Goal: Complete application form

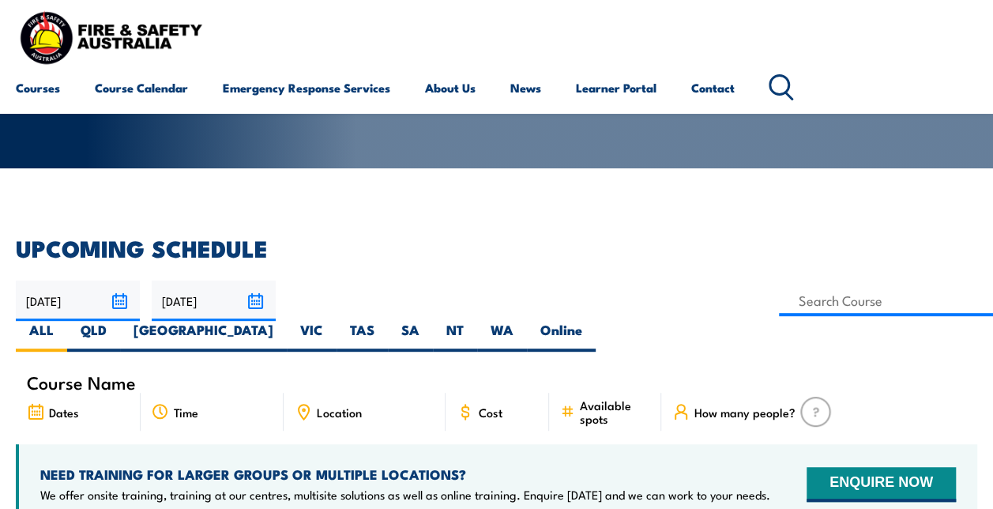
type input "Provide First Aid Refresher Training"
click at [337, 321] on label "VIC" at bounding box center [312, 336] width 50 height 31
click at [334, 321] on input "VIC" at bounding box center [328, 326] width 10 height 10
radio input "true"
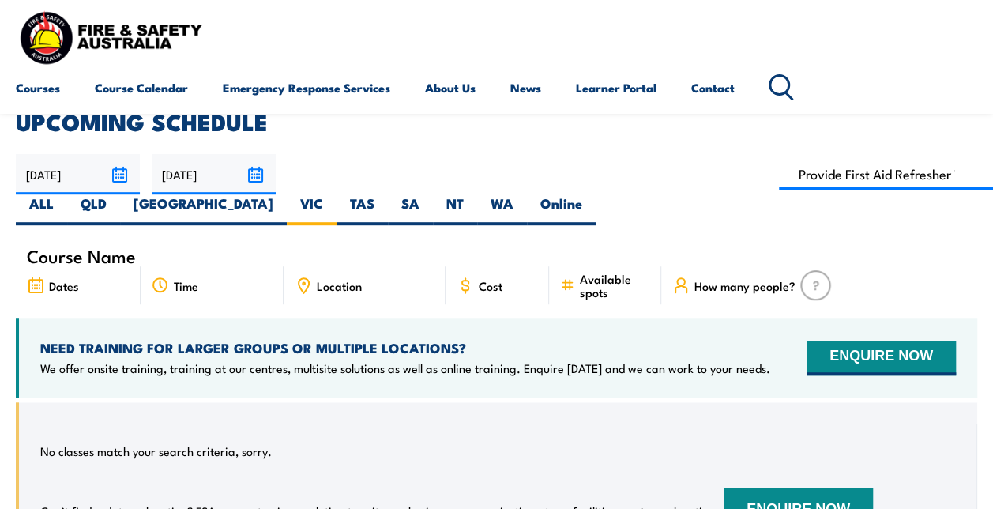
scroll to position [158, 0]
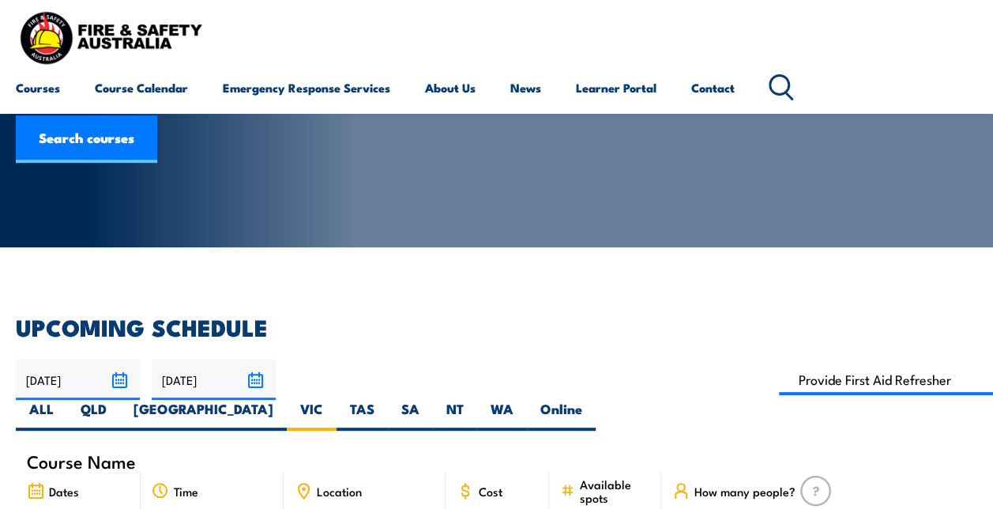
click at [126, 374] on input "18/09/2025" at bounding box center [78, 380] width 124 height 40
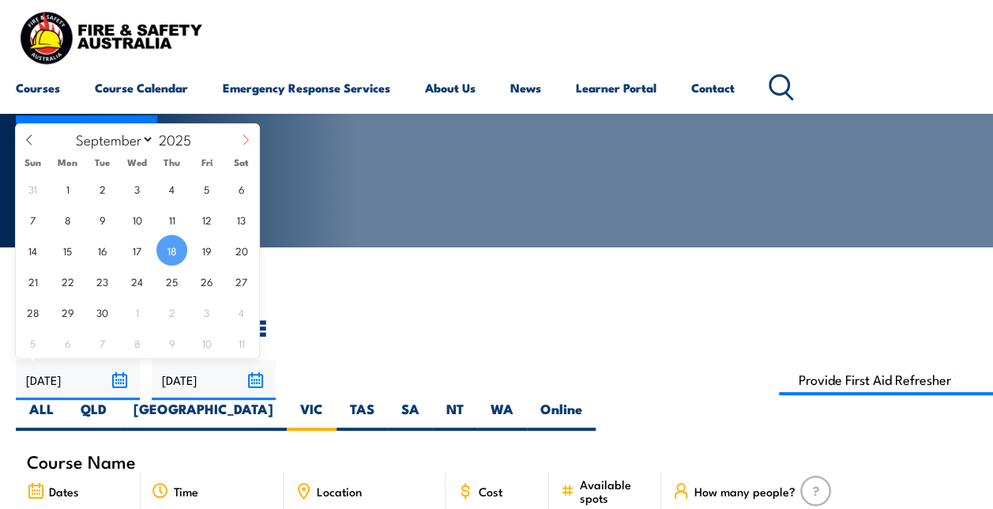
click at [243, 138] on icon at bounding box center [245, 139] width 11 height 11
select select "9"
click at [136, 199] on span "1" at bounding box center [137, 188] width 31 height 31
type input "[DATE]"
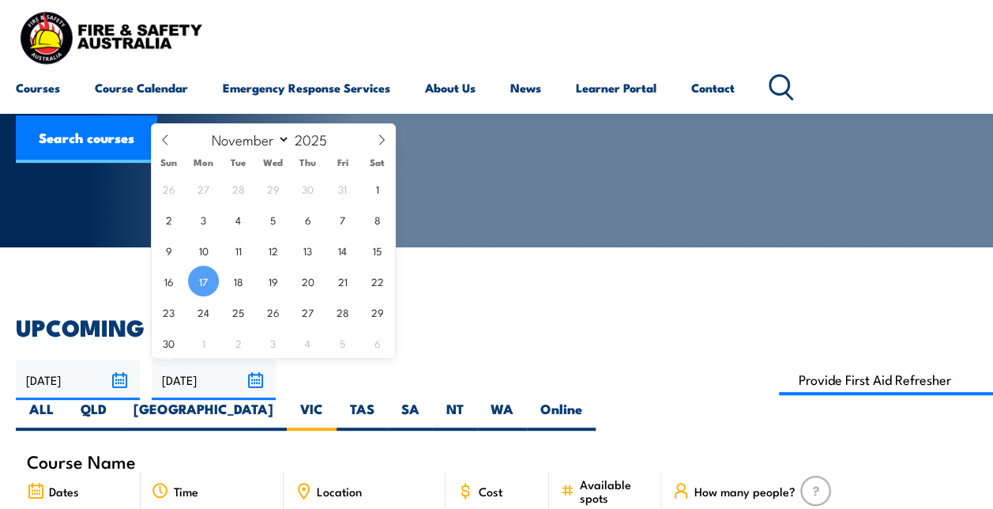
click at [254, 384] on input "[DATE]" at bounding box center [214, 380] width 124 height 40
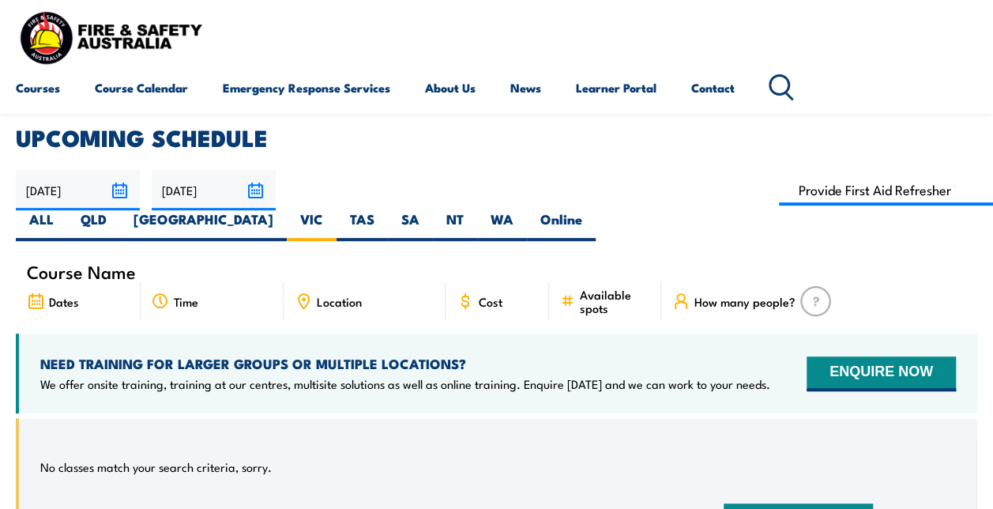
scroll to position [237, 0]
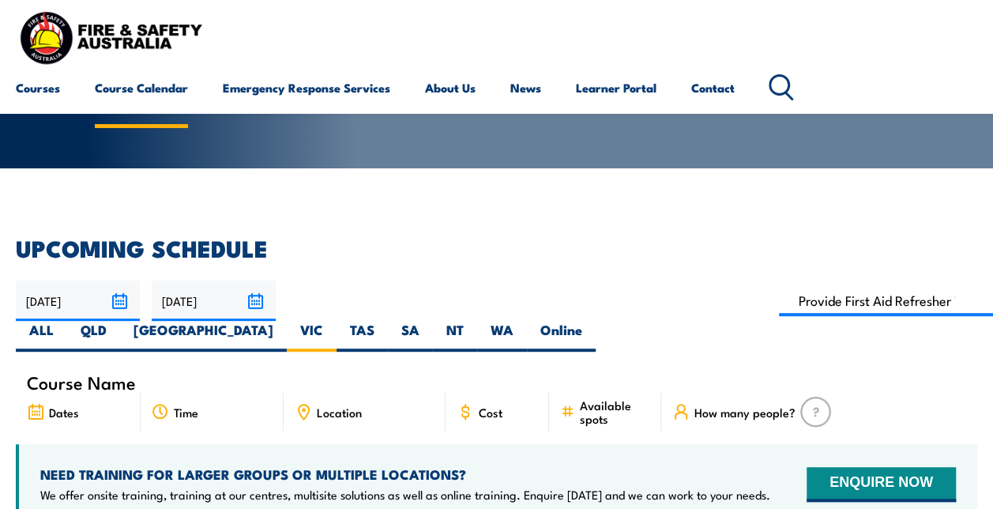
click at [141, 81] on link "Course Calendar" at bounding box center [141, 88] width 93 height 38
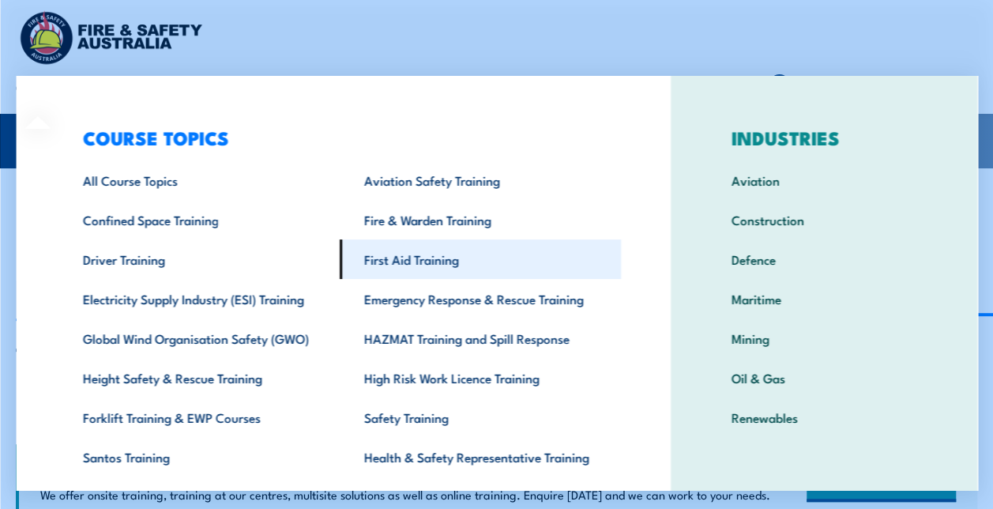
click at [420, 254] on link "First Aid Training" at bounding box center [479, 259] width 281 height 40
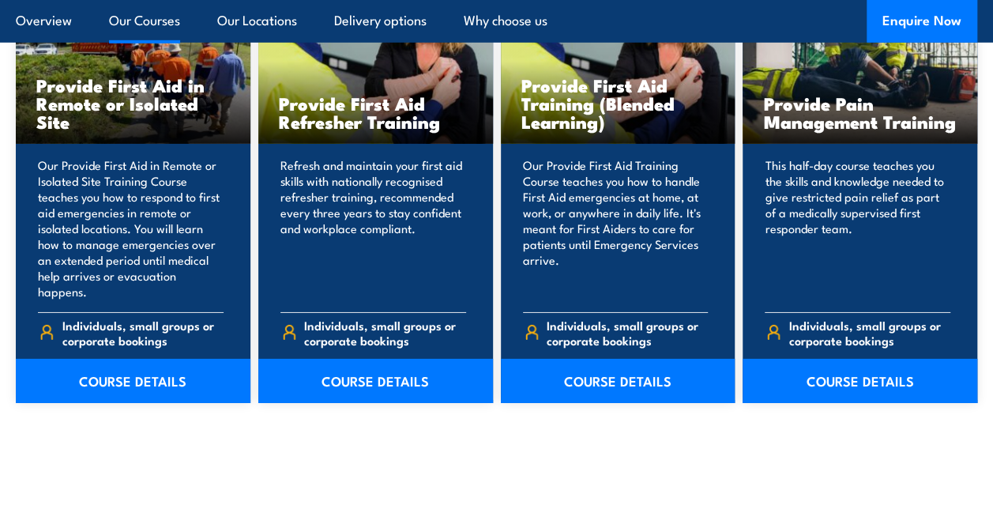
scroll to position [2450, 0]
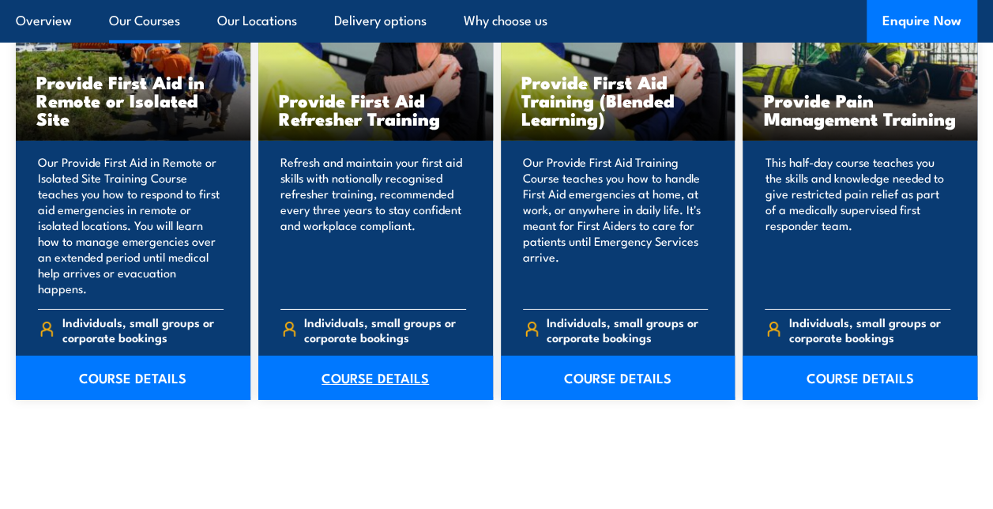
click at [364, 356] on link "COURSE DETAILS" at bounding box center [375, 378] width 235 height 44
click at [383, 356] on link "COURSE DETAILS" at bounding box center [375, 378] width 235 height 44
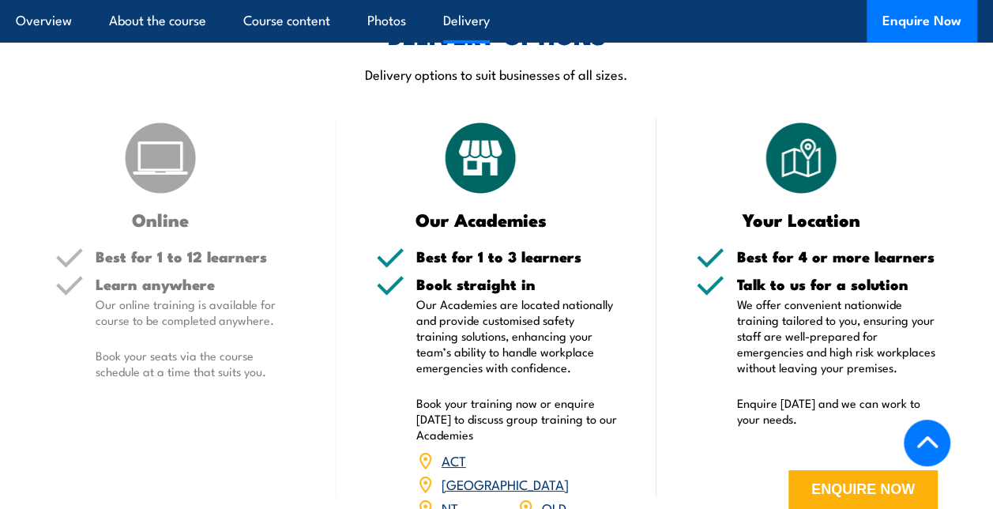
scroll to position [2687, 0]
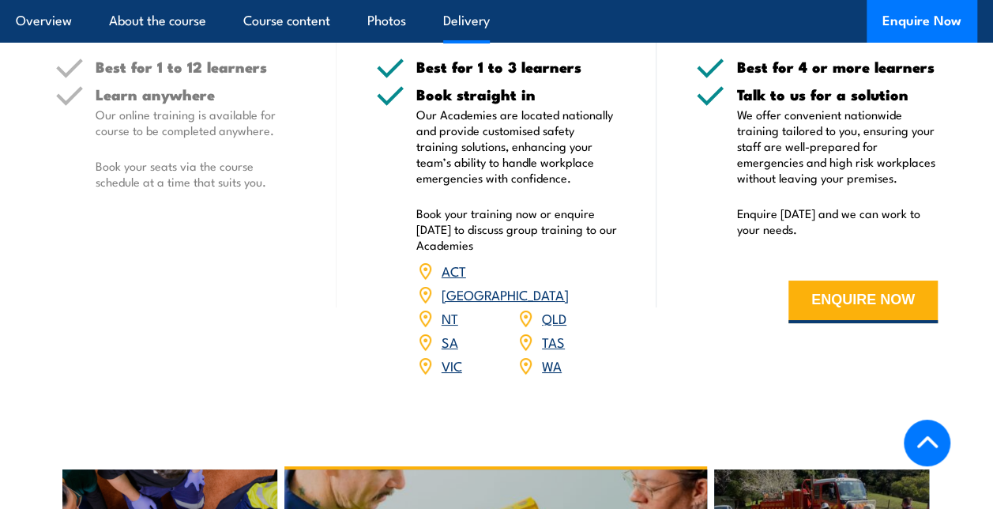
click at [450, 334] on div "ACT NSW NT QLD SA TAS VIC WA" at bounding box center [517, 318] width 202 height 119
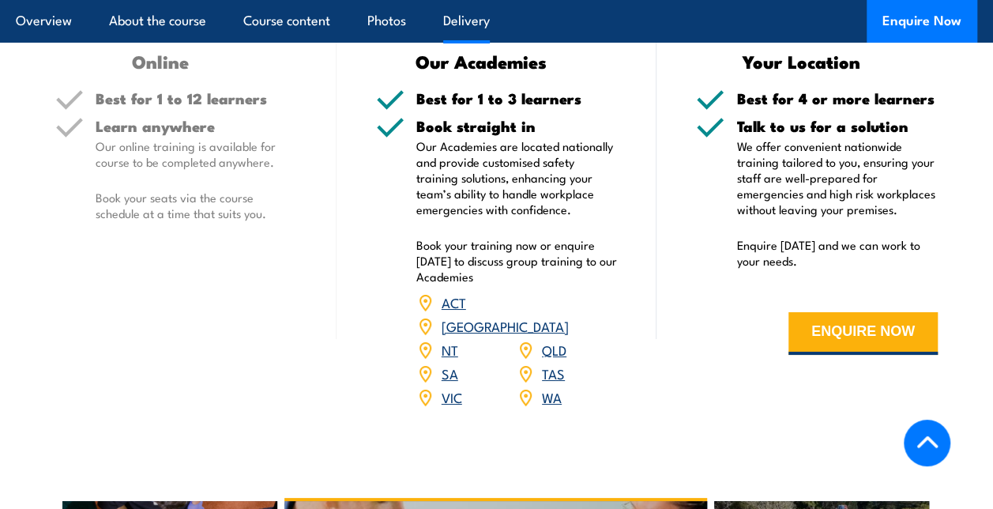
click at [457, 406] on link "VIC" at bounding box center [452, 396] width 21 height 19
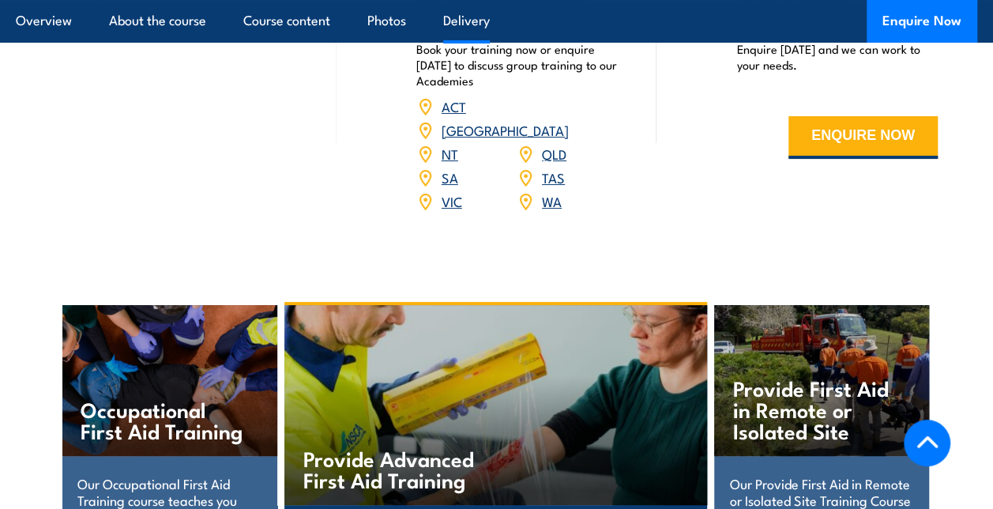
scroll to position [2817, 0]
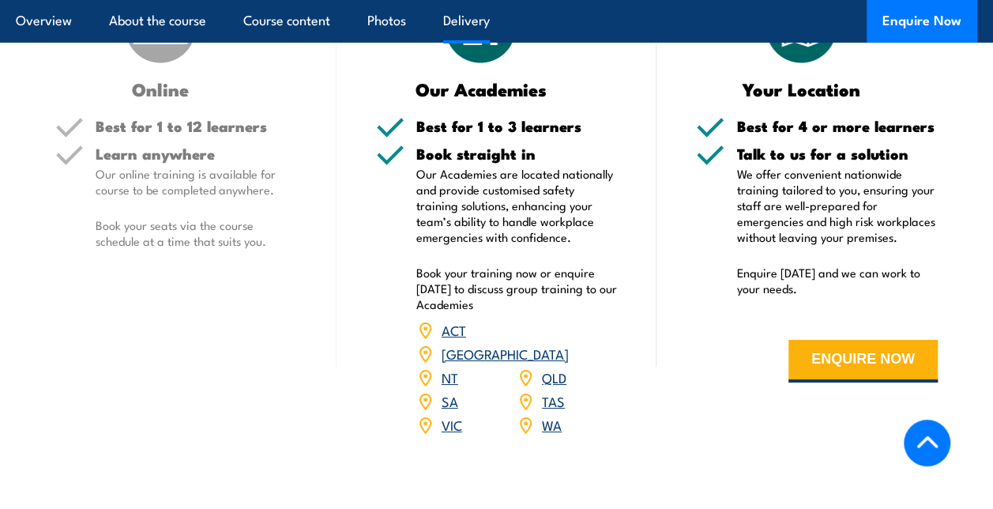
click at [449, 434] on link "VIC" at bounding box center [452, 424] width 21 height 19
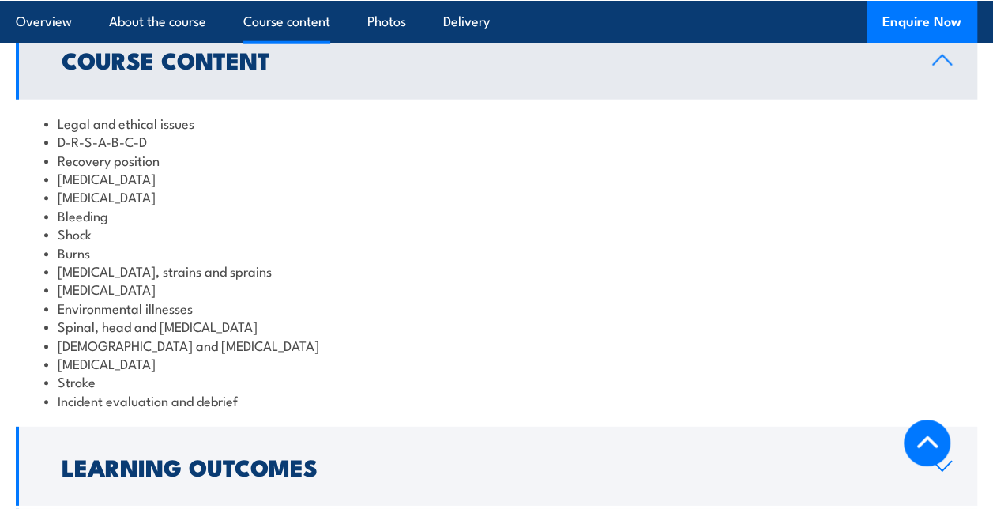
scroll to position [2529, 0]
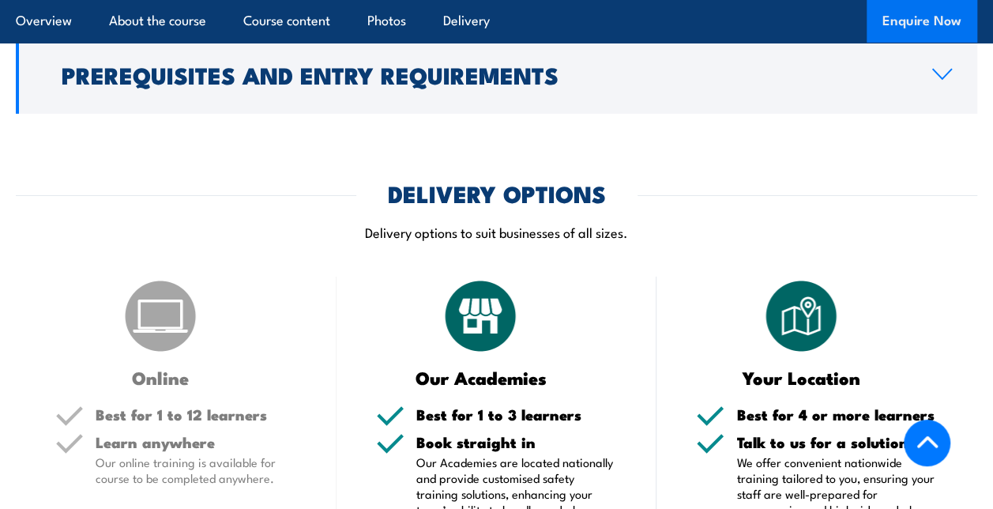
click at [907, 32] on button "Enquire Now" at bounding box center [922, 21] width 111 height 43
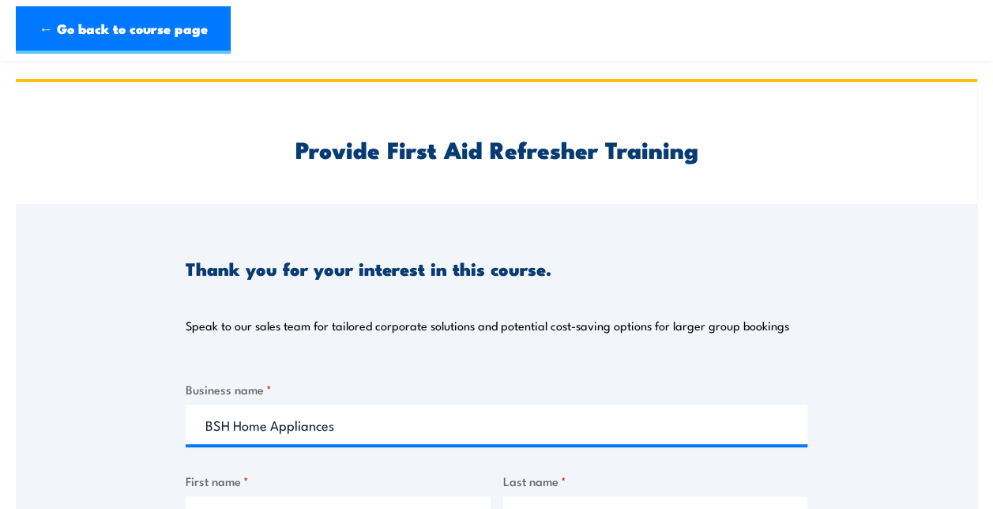
scroll to position [158, 0]
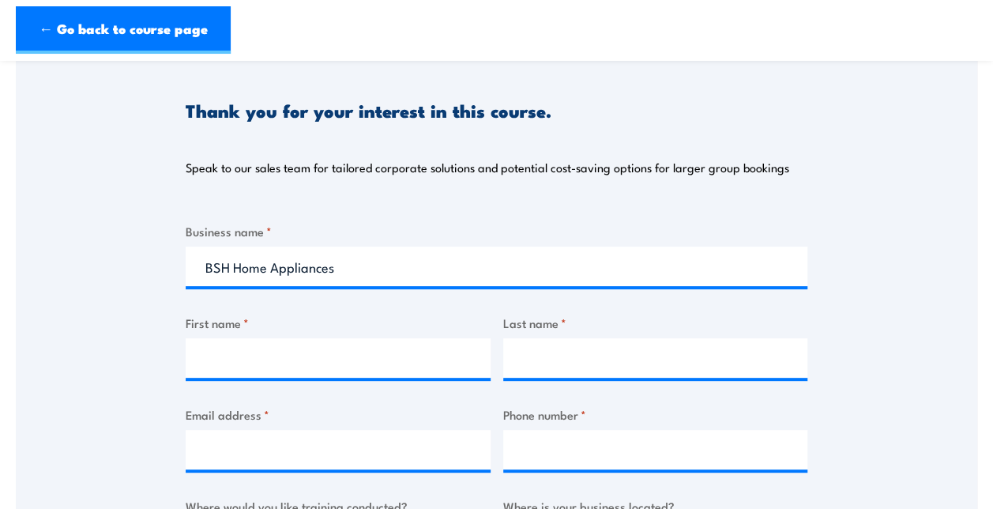
type input "BSH Home Appliances"
click at [299, 341] on input "First name *" at bounding box center [338, 358] width 305 height 40
type input "Carly"
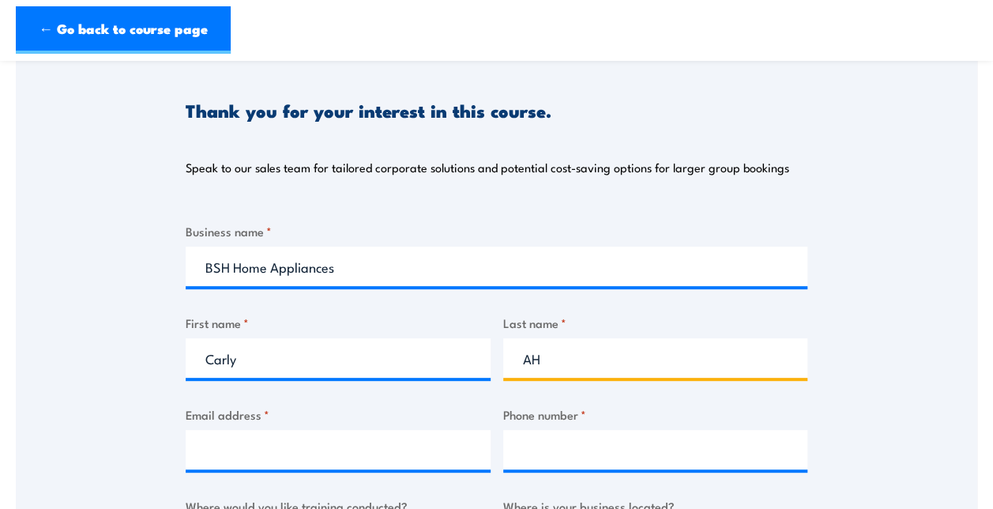
type input "A"
type input "Harcourt"
click at [247, 473] on div "Business name * BSH Home Appliances First name * [PERSON_NAME] Last name * Harc…" at bounding box center [497, 519] width 622 height 594
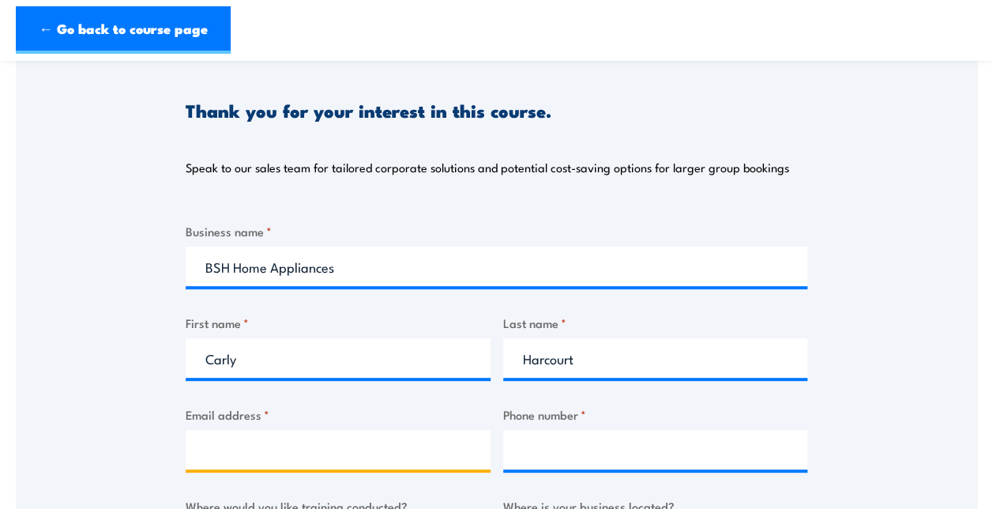
click at [251, 450] on input "Email address *" at bounding box center [338, 450] width 305 height 40
type input "[EMAIL_ADDRESS][DOMAIN_NAME]"
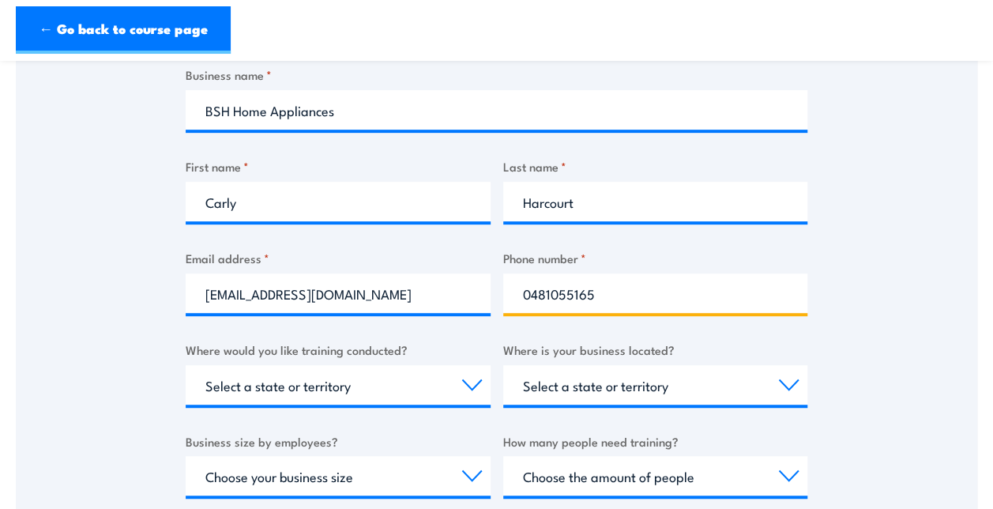
scroll to position [316, 0]
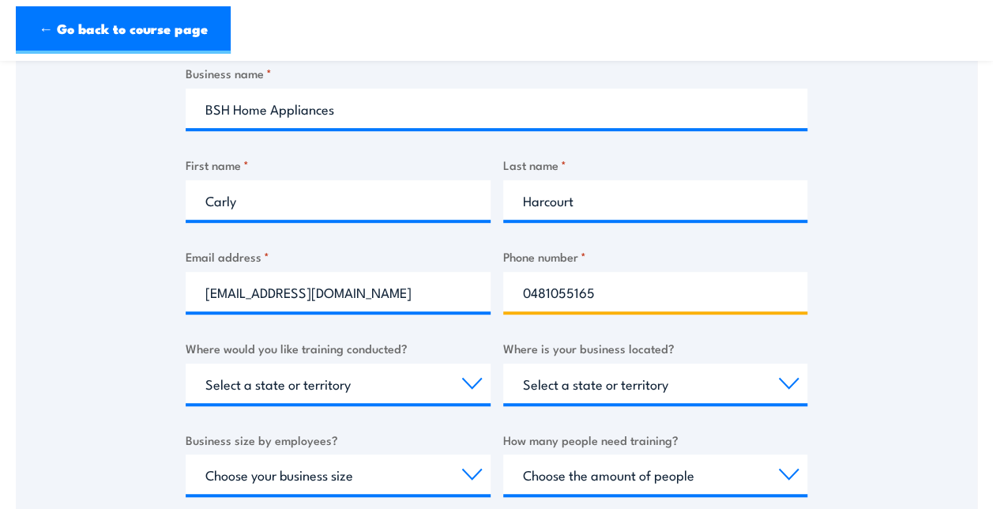
type input "0481055165"
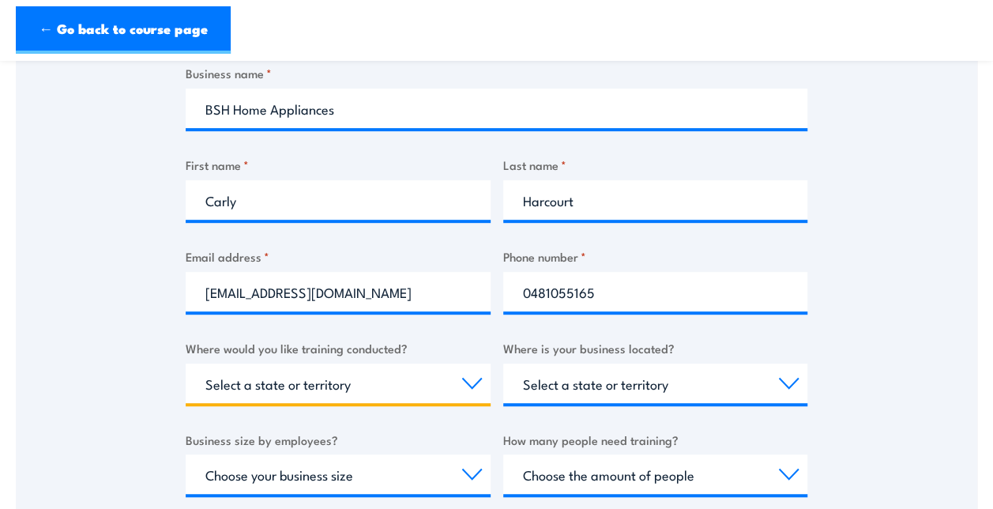
click at [314, 384] on select "Select a state or territory Nationally - multiple locations [GEOGRAPHIC_DATA] […" at bounding box center [338, 384] width 305 height 40
select select "VIC"
click at [186, 364] on select "Select a state or territory Nationally - multiple locations [GEOGRAPHIC_DATA] […" at bounding box center [338, 384] width 305 height 40
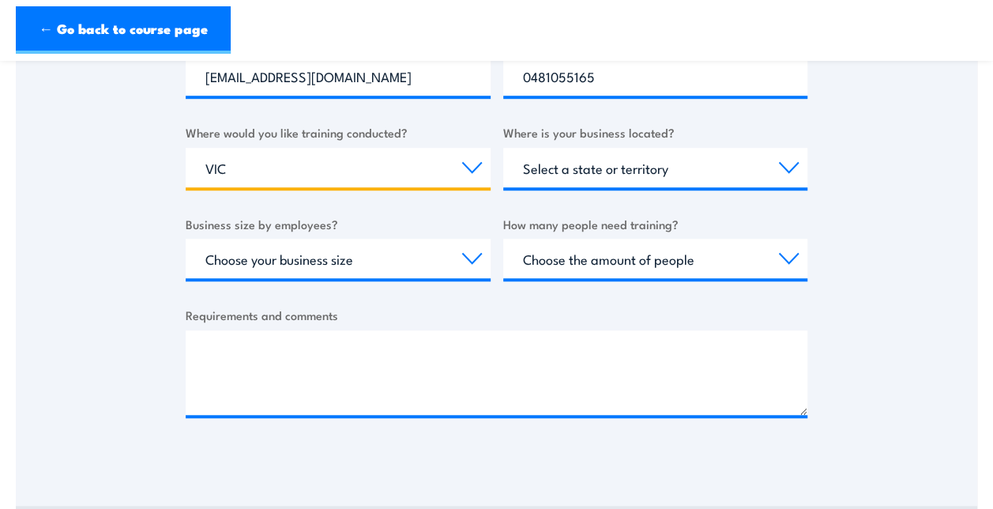
scroll to position [237, 0]
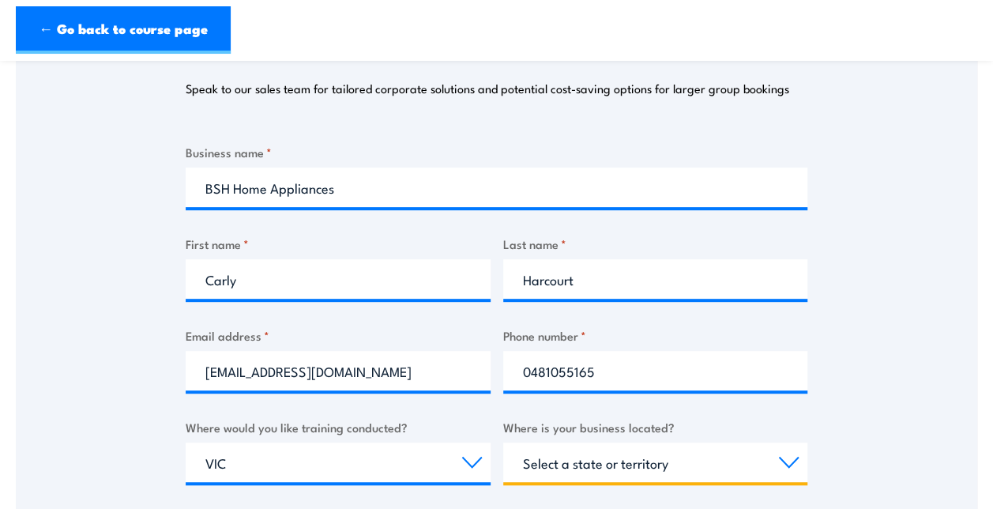
click at [658, 460] on select "Select a state or territory [GEOGRAPHIC_DATA] [GEOGRAPHIC_DATA] [GEOGRAPHIC_DAT…" at bounding box center [655, 463] width 305 height 40
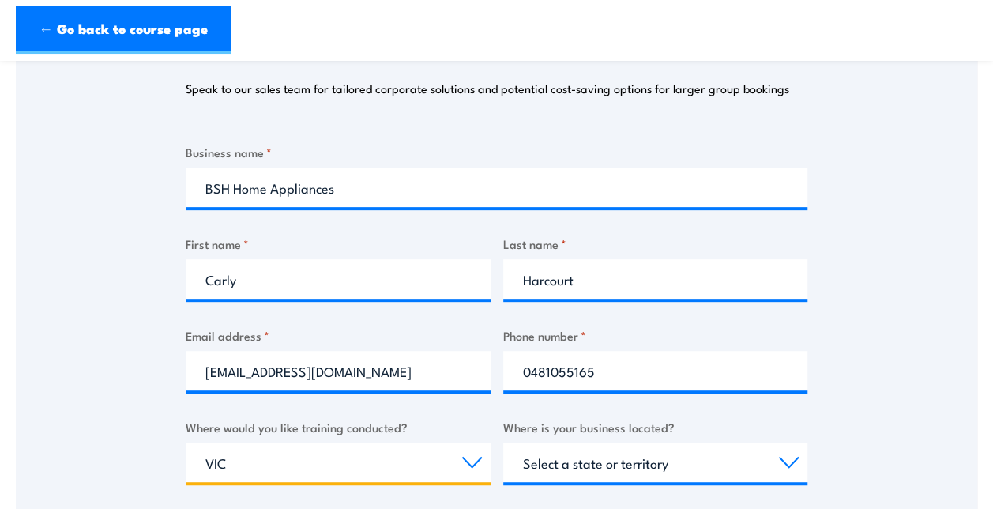
click at [400, 455] on select "Select a state or territory Nationally - multiple locations [GEOGRAPHIC_DATA] […" at bounding box center [338, 463] width 305 height 40
click at [186, 443] on select "Select a state or territory Nationally - multiple locations [GEOGRAPHIC_DATA] […" at bounding box center [338, 463] width 305 height 40
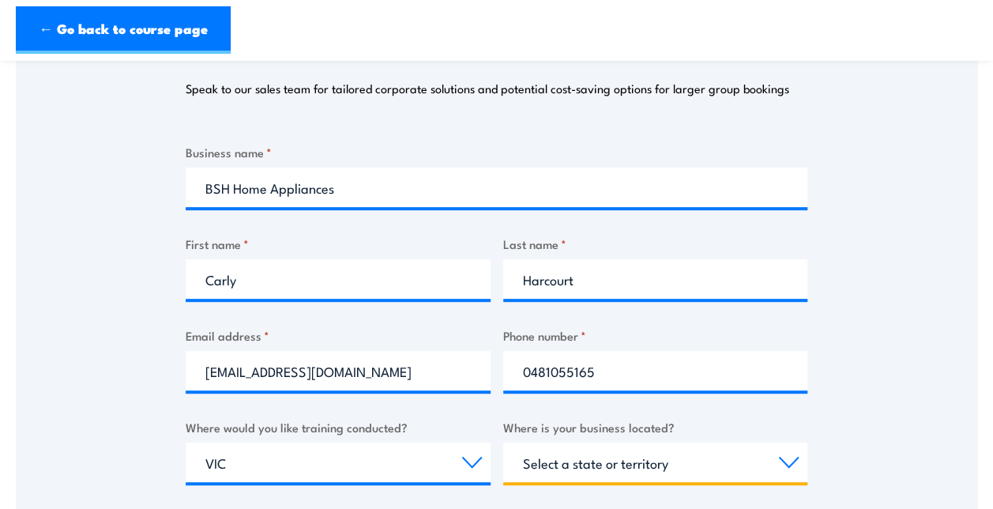
click at [731, 452] on select "Select a state or territory [GEOGRAPHIC_DATA] [GEOGRAPHIC_DATA] [GEOGRAPHIC_DAT…" at bounding box center [655, 463] width 305 height 40
select select "VIC"
click at [503, 443] on select "Select a state or territory [GEOGRAPHIC_DATA] [GEOGRAPHIC_DATA] [GEOGRAPHIC_DAT…" at bounding box center [655, 463] width 305 height 40
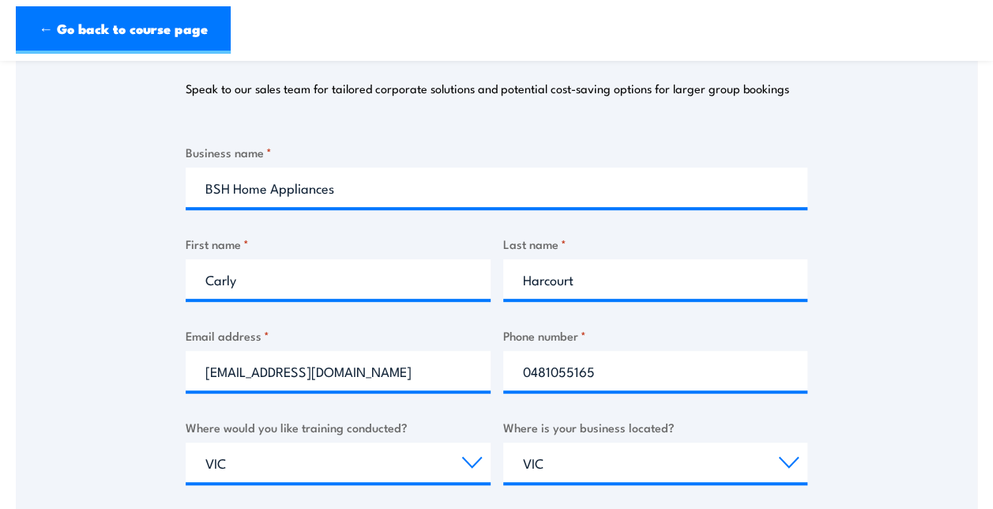
click at [910, 340] on div "Thank you for your interest in this course. Speak to our sales team for tailore…" at bounding box center [497, 362] width 962 height 790
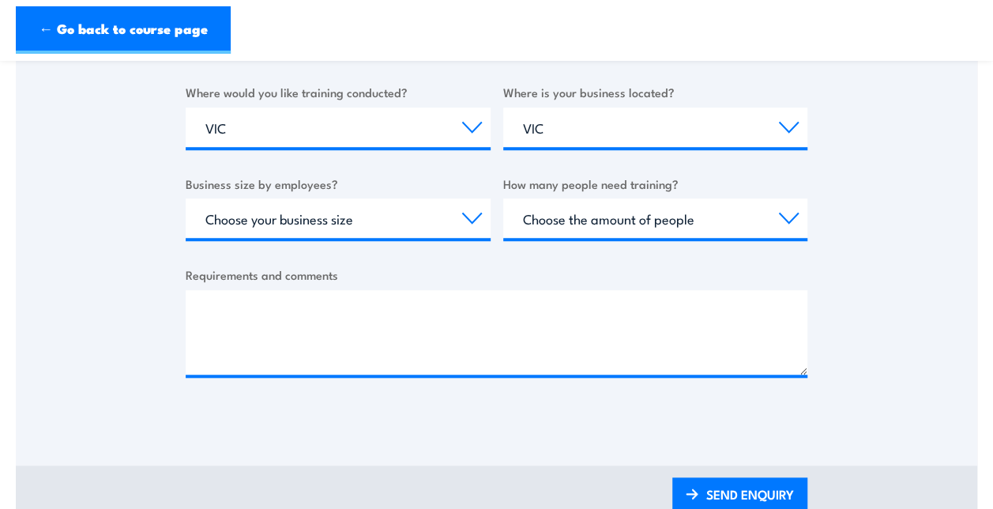
scroll to position [586, 0]
